Goal: Manage account settings

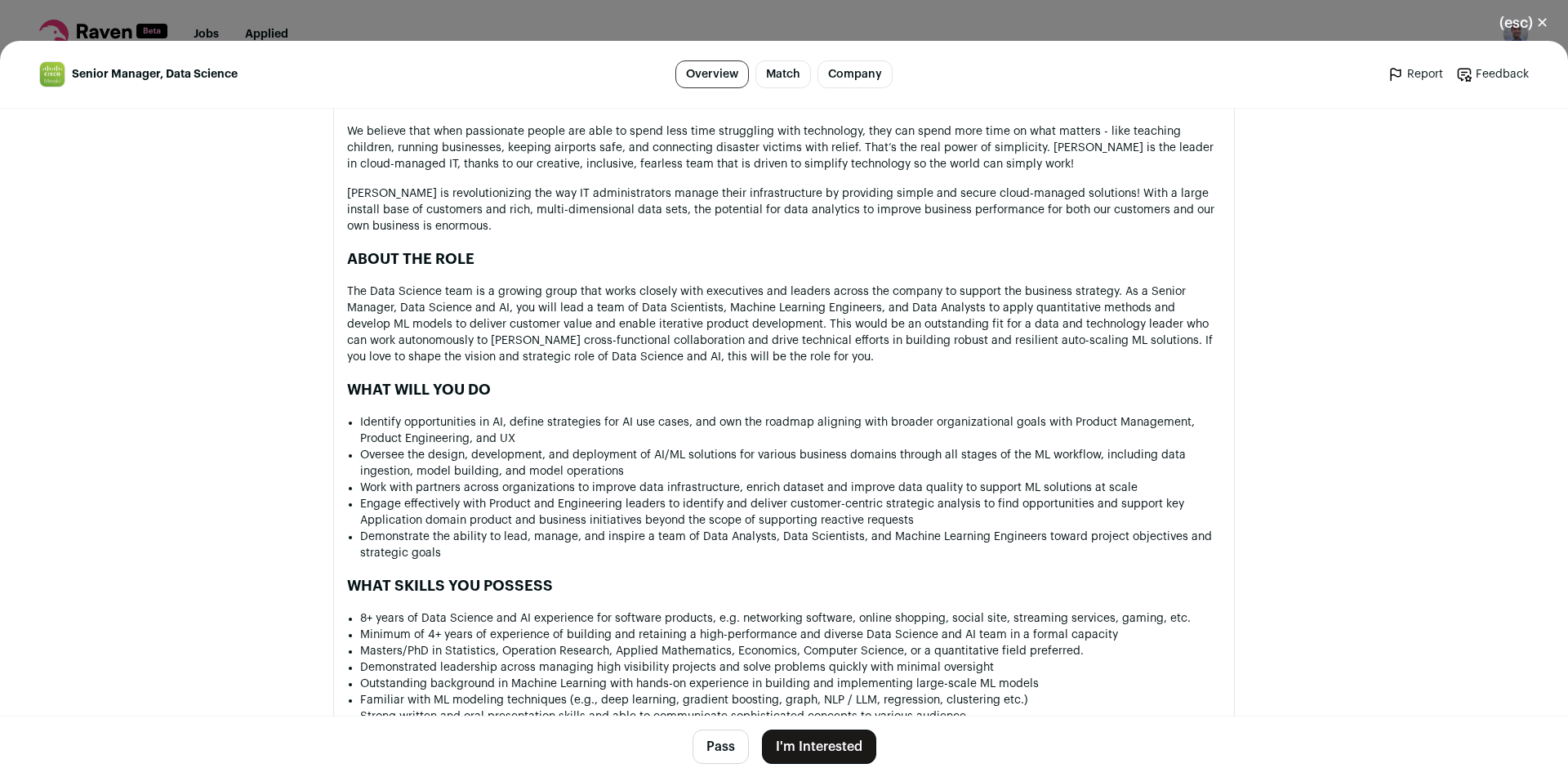
scroll to position [816, 0]
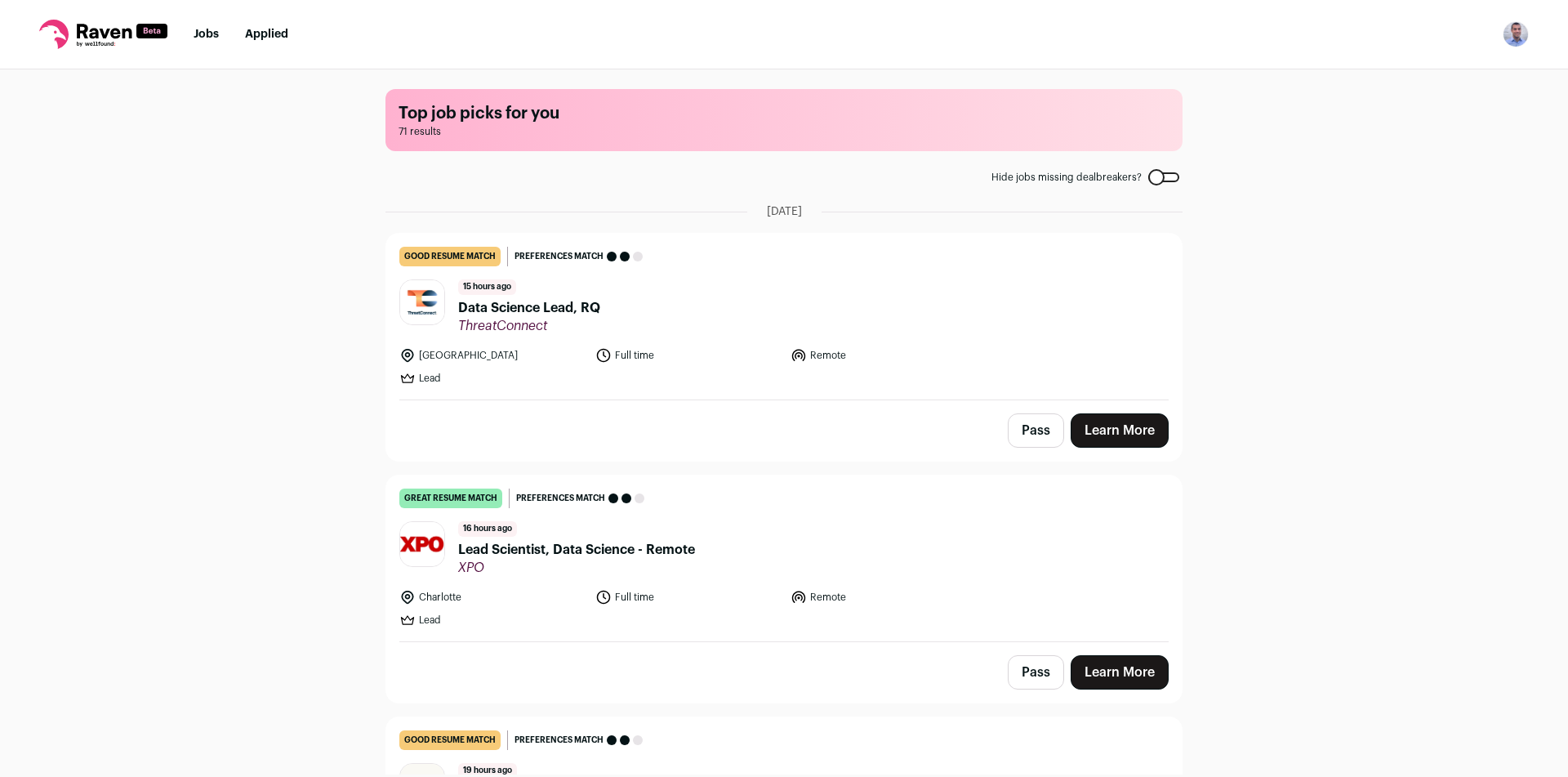
click at [1507, 43] on img "Open dropdown" at bounding box center [1515, 34] width 26 height 26
click at [1397, 76] on link "Settings" at bounding box center [1437, 76] width 181 height 39
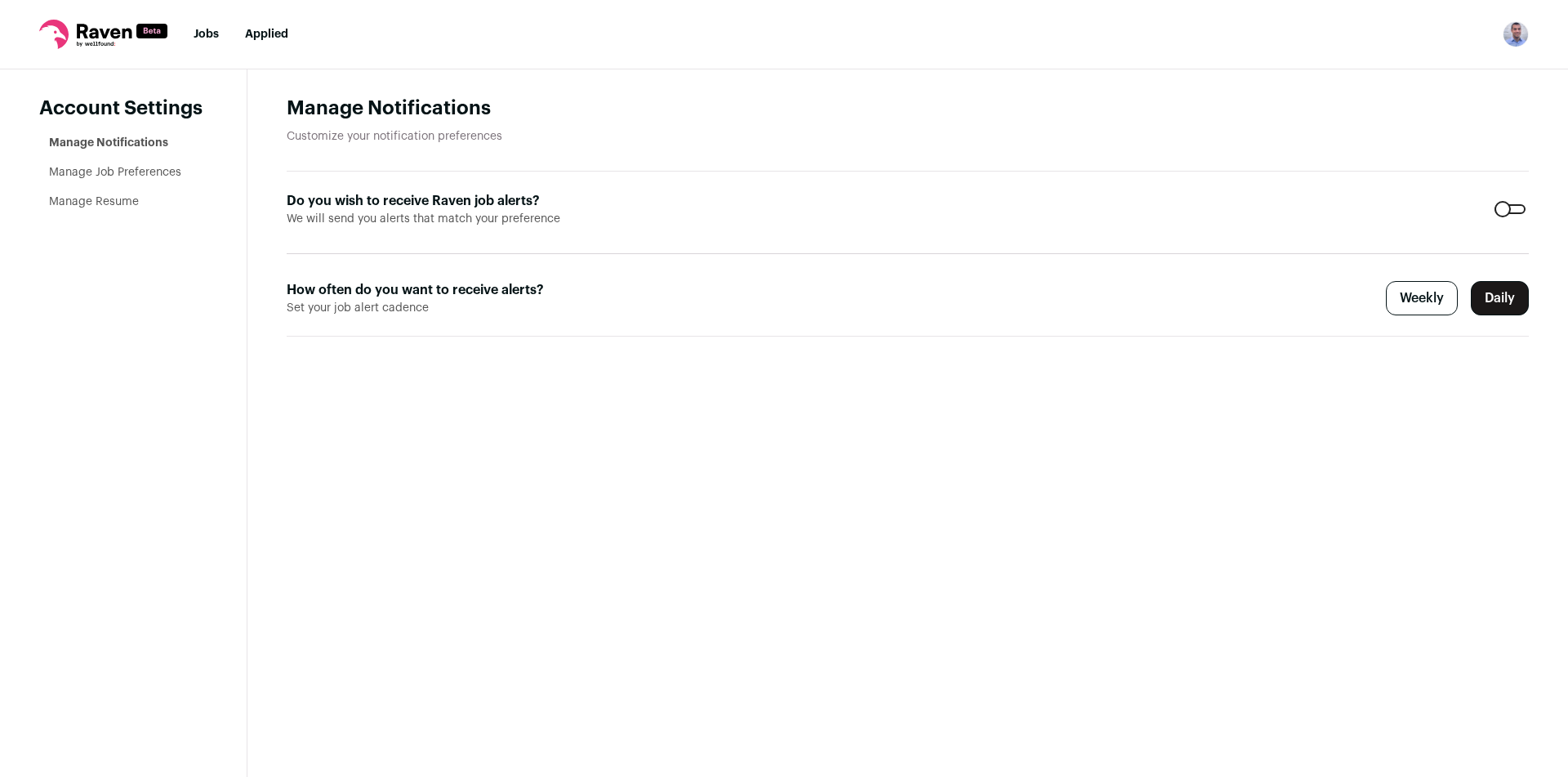
click at [1426, 293] on label "Weekly" at bounding box center [1421, 298] width 72 height 35
click at [1427, 290] on label "Weekly" at bounding box center [1421, 298] width 72 height 35
click at [186, 28] on nav "Jobs Applied Settings Notifications Preferences Resume Subscription FAQs Logout" at bounding box center [784, 35] width 1568 height 69
click at [207, 36] on link "Jobs" at bounding box center [206, 35] width 25 height 12
